Goal: Task Accomplishment & Management: Manage account settings

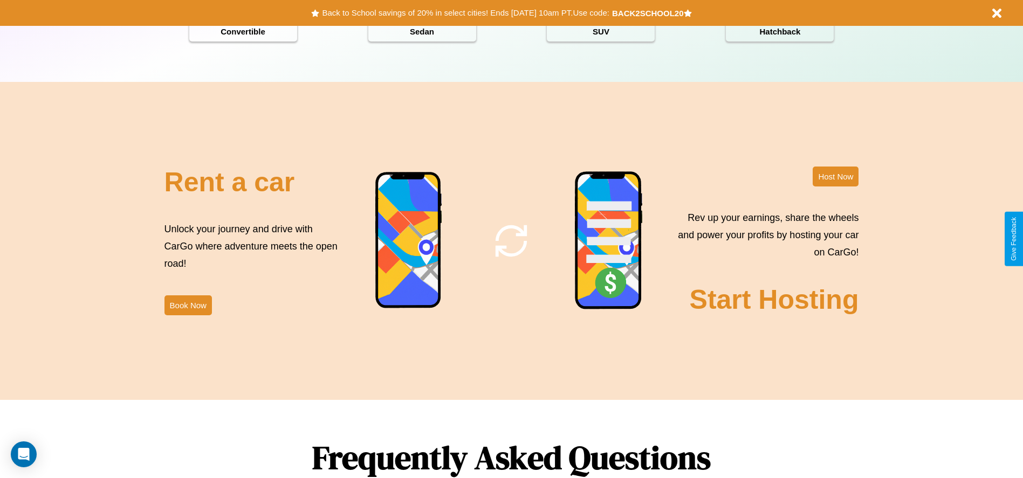
scroll to position [1547, 0]
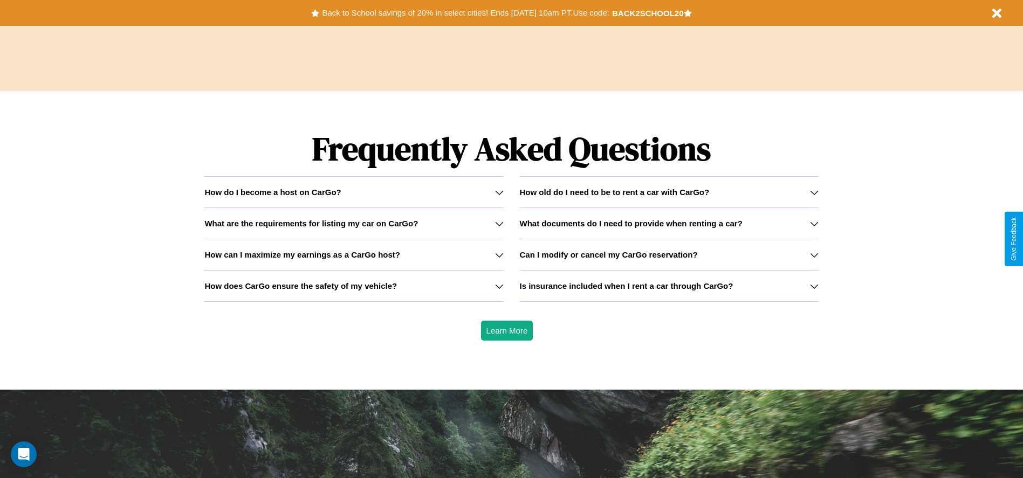
click at [814, 223] on icon at bounding box center [814, 223] width 9 height 9
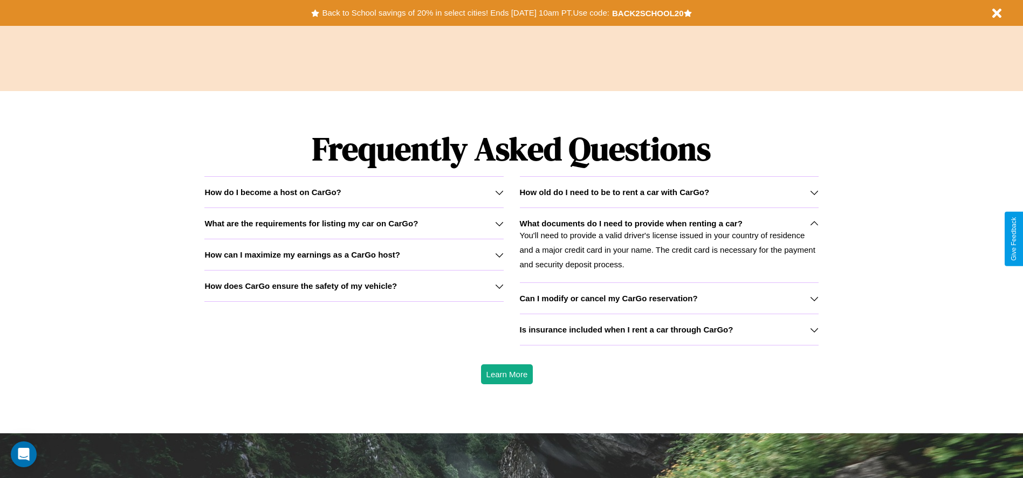
click at [499, 223] on icon at bounding box center [499, 223] width 9 height 9
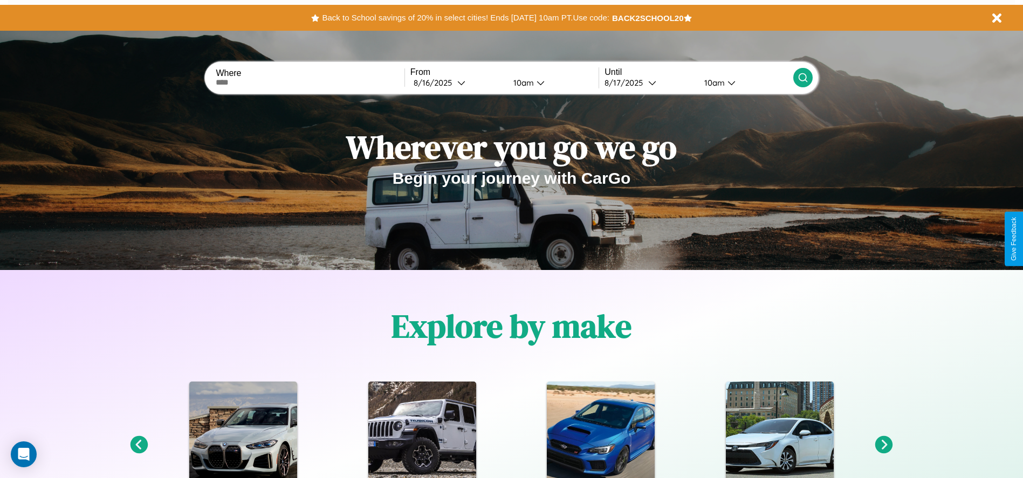
scroll to position [0, 0]
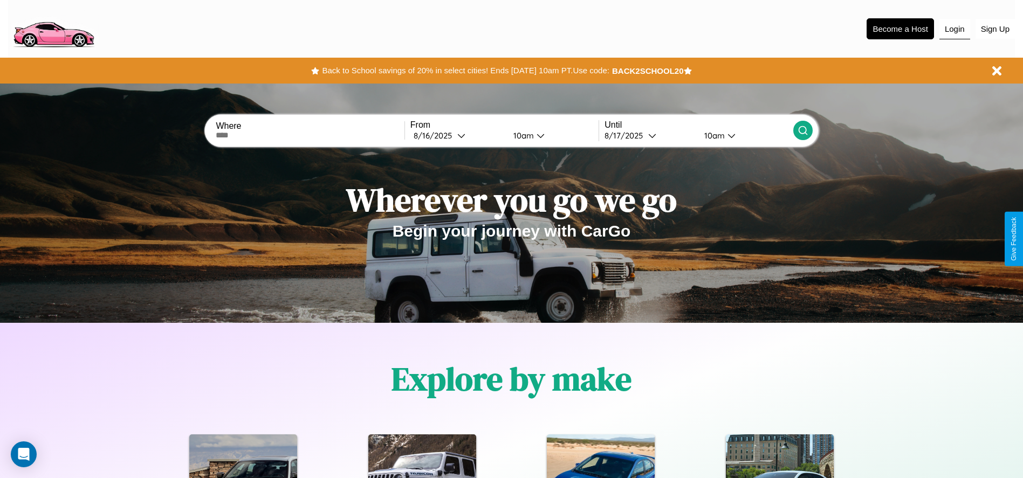
click at [954, 29] on button "Login" at bounding box center [954, 29] width 31 height 20
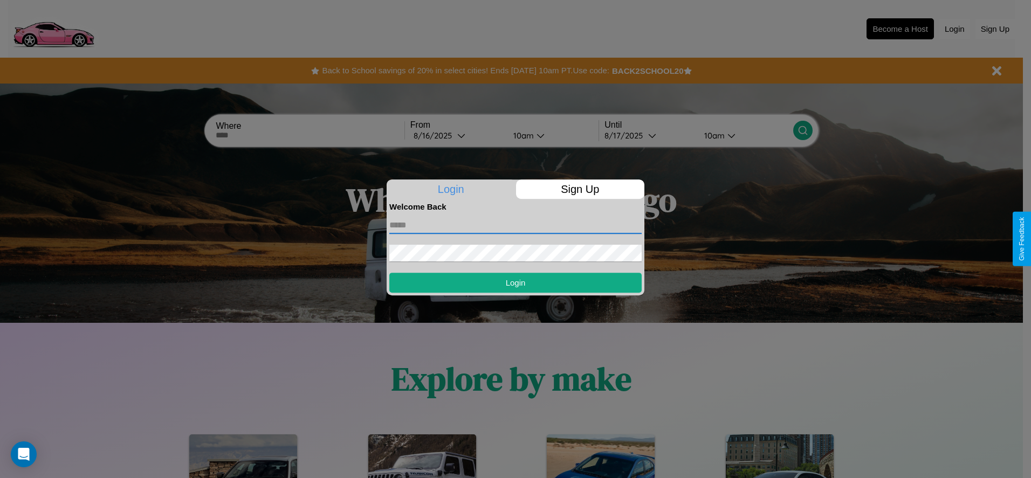
click at [515, 225] on input "text" at bounding box center [515, 225] width 252 height 17
type input "**********"
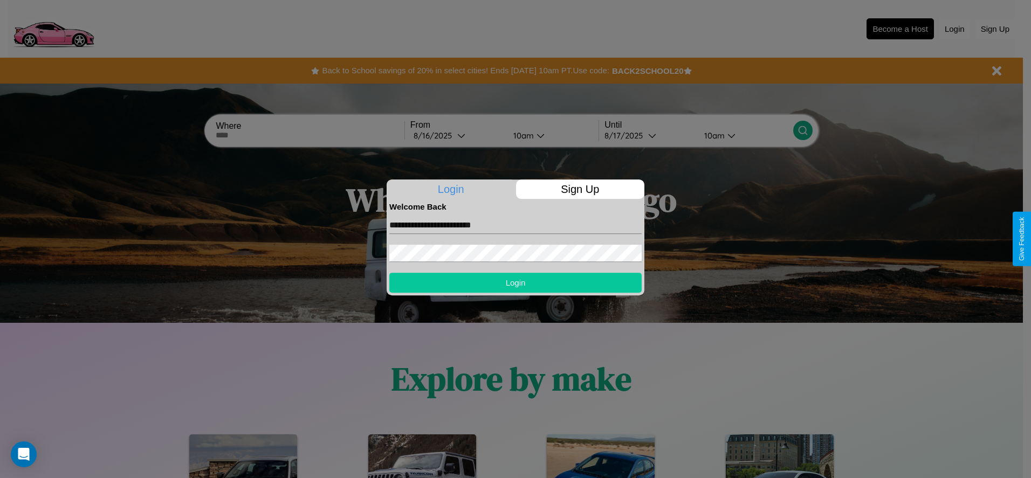
click at [515, 283] on button "Login" at bounding box center [515, 283] width 252 height 20
